Goal: Information Seeking & Learning: Find specific fact

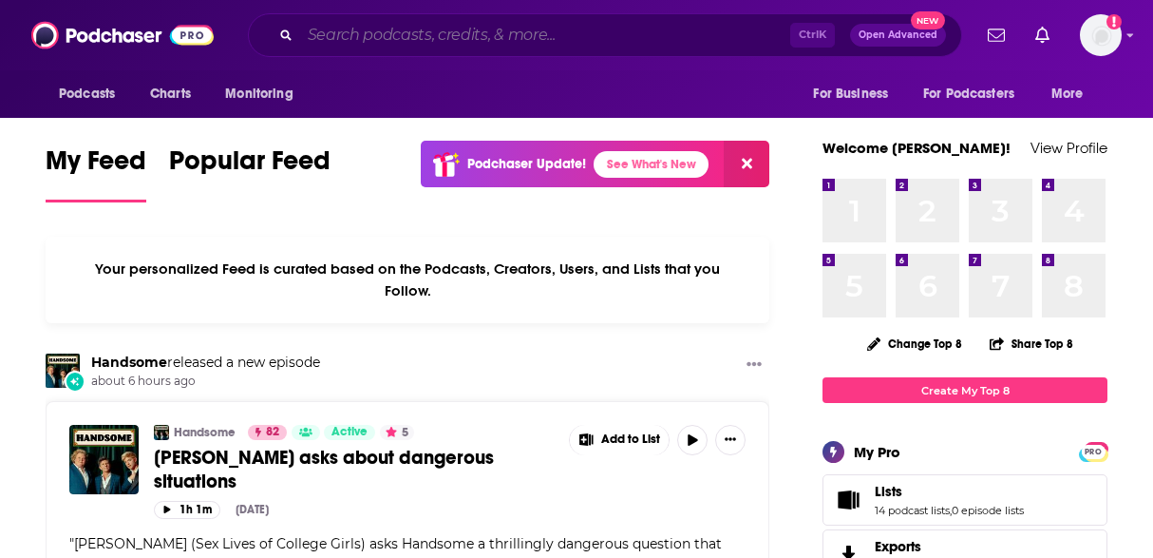
click at [302, 30] on input "Search podcasts, credits, & more..." at bounding box center [545, 35] width 490 height 30
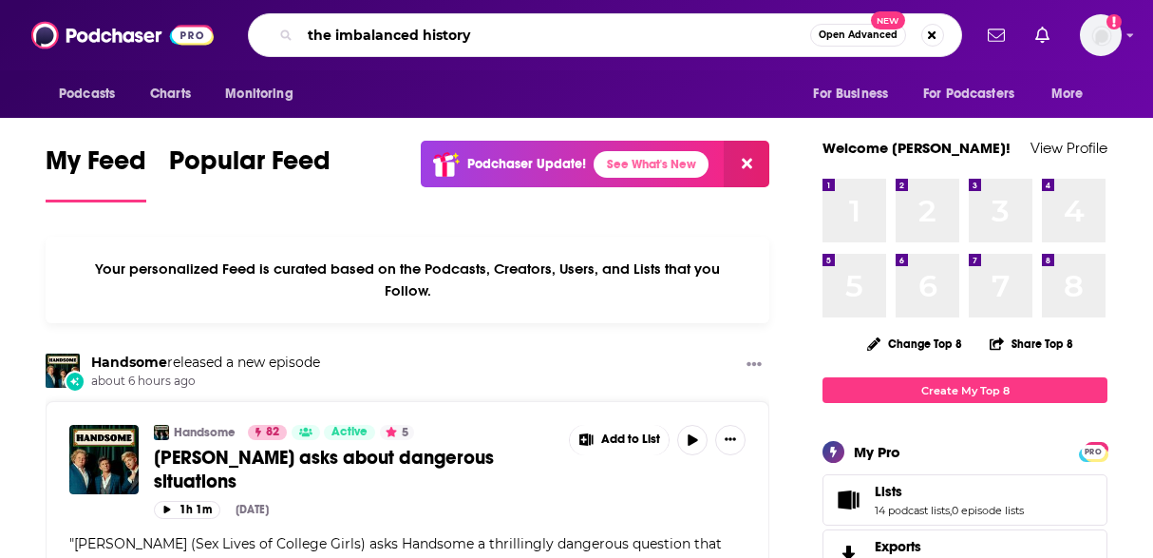
type input "the imbalanced history"
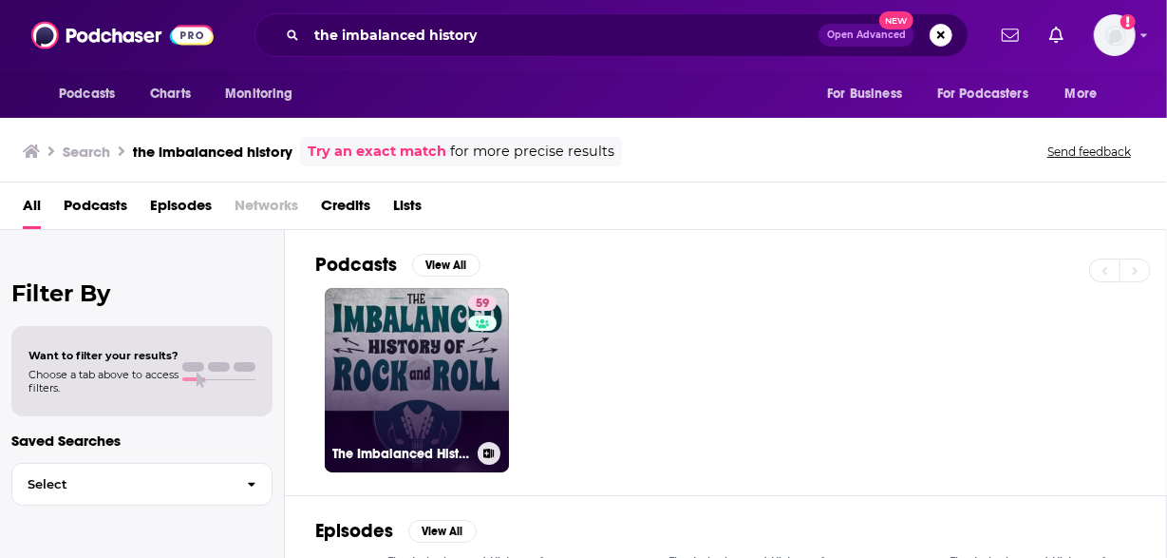
click at [395, 375] on link "59 The Imbalanced History of Rock and Roll" at bounding box center [417, 380] width 184 height 184
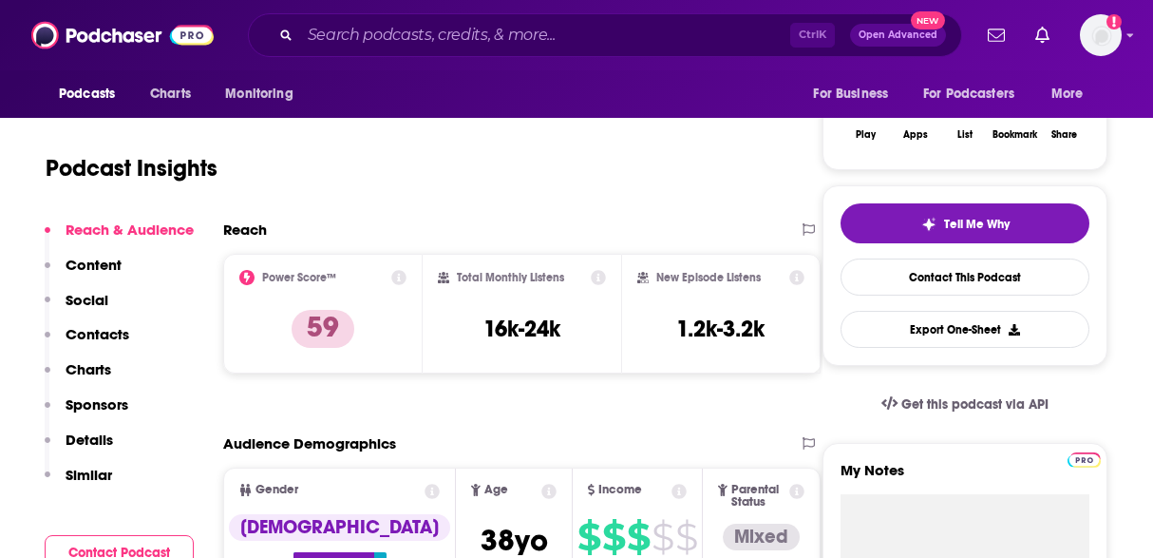
scroll to position [331, 0]
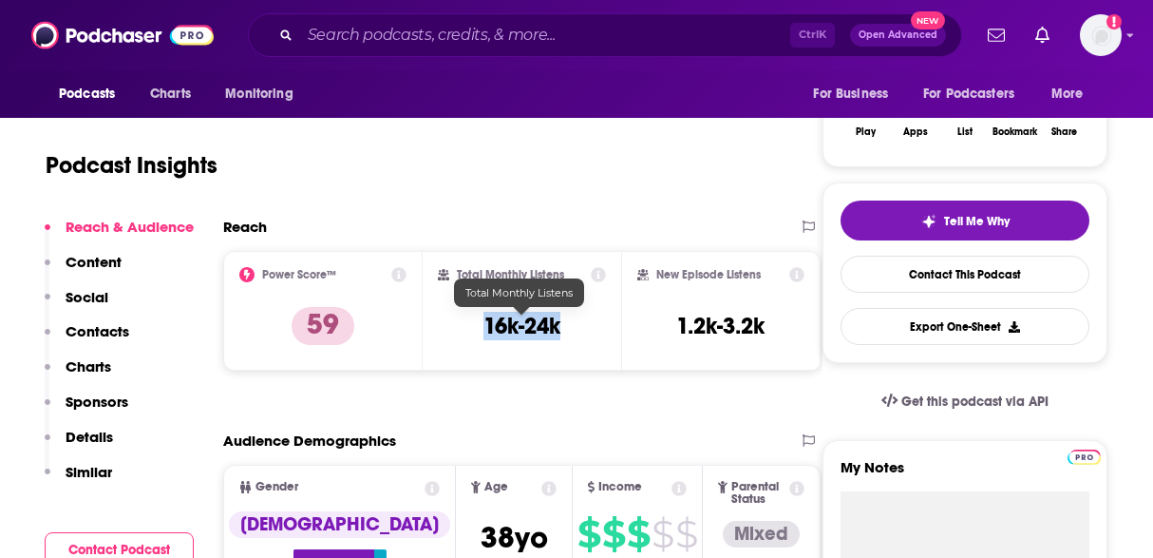
drag, startPoint x: 566, startPoint y: 333, endPoint x: 484, endPoint y: 336, distance: 81.7
click at [484, 336] on div "Total Monthly Listens 16k-24k" at bounding box center [522, 310] width 169 height 87
copy h3 "16k-24k"
